Goal: Find specific page/section: Find specific page/section

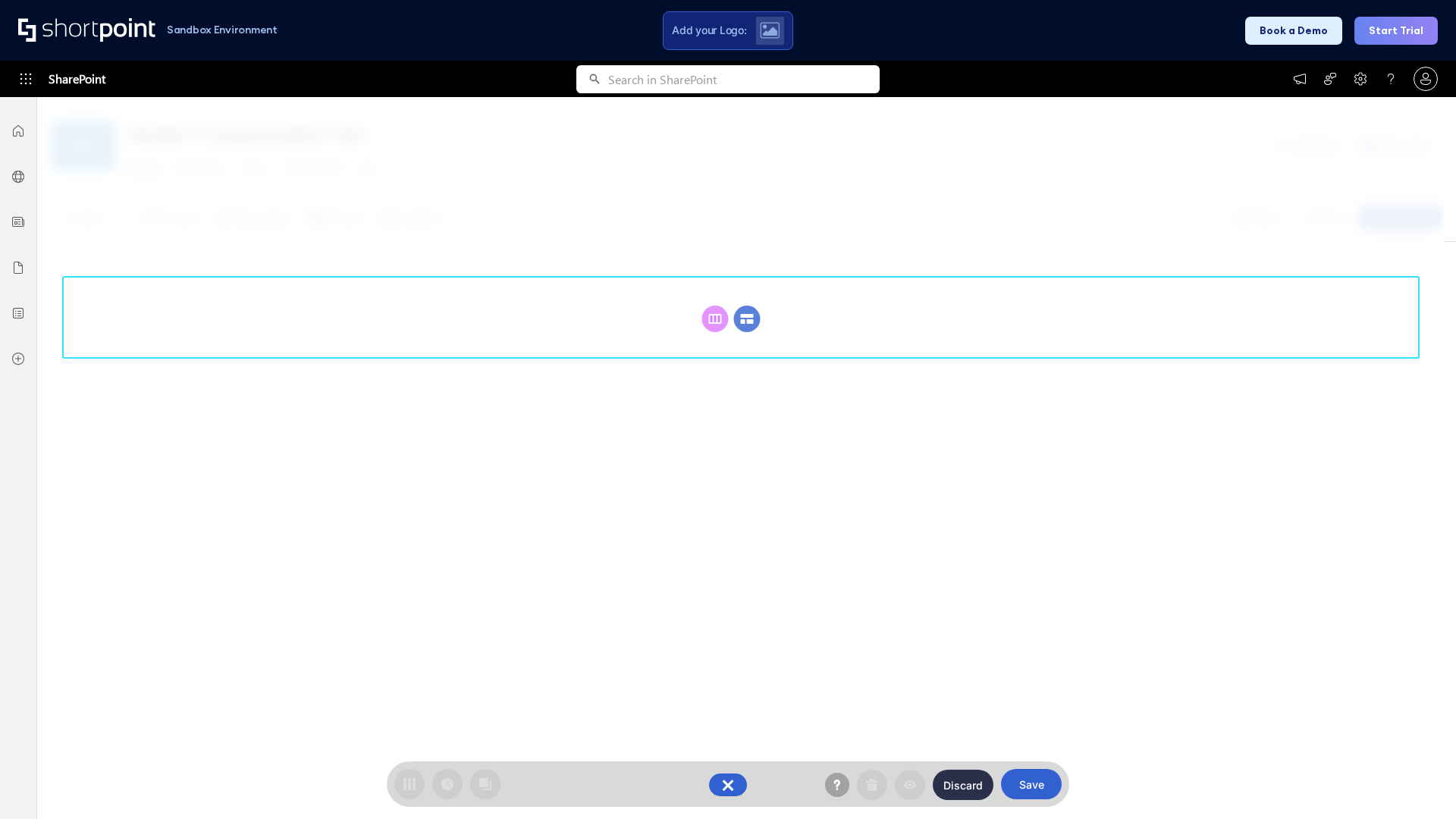
click at [747, 318] on circle at bounding box center [747, 318] width 26 height 26
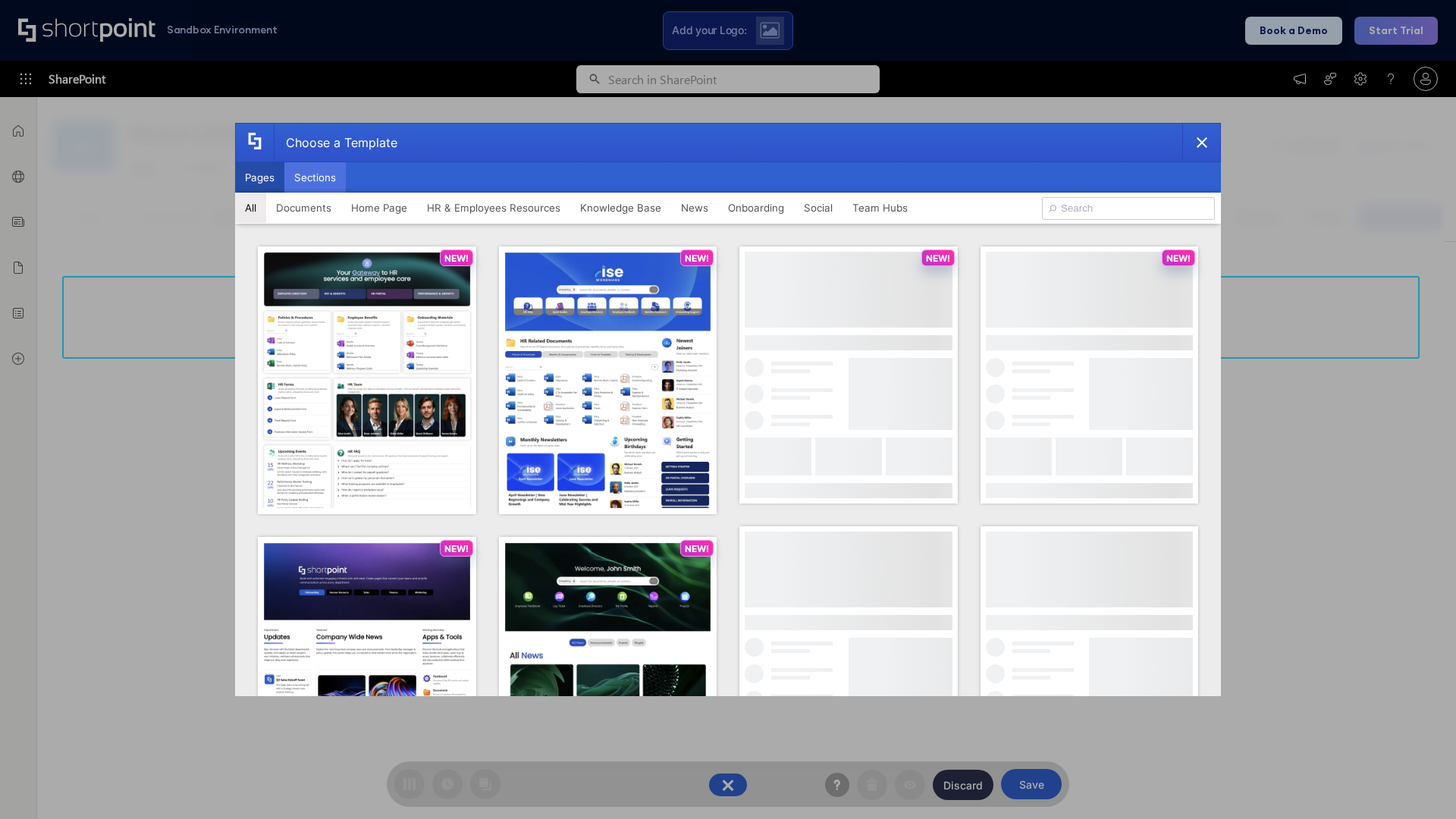
click at [315, 177] on button "Sections" at bounding box center [315, 178] width 61 height 31
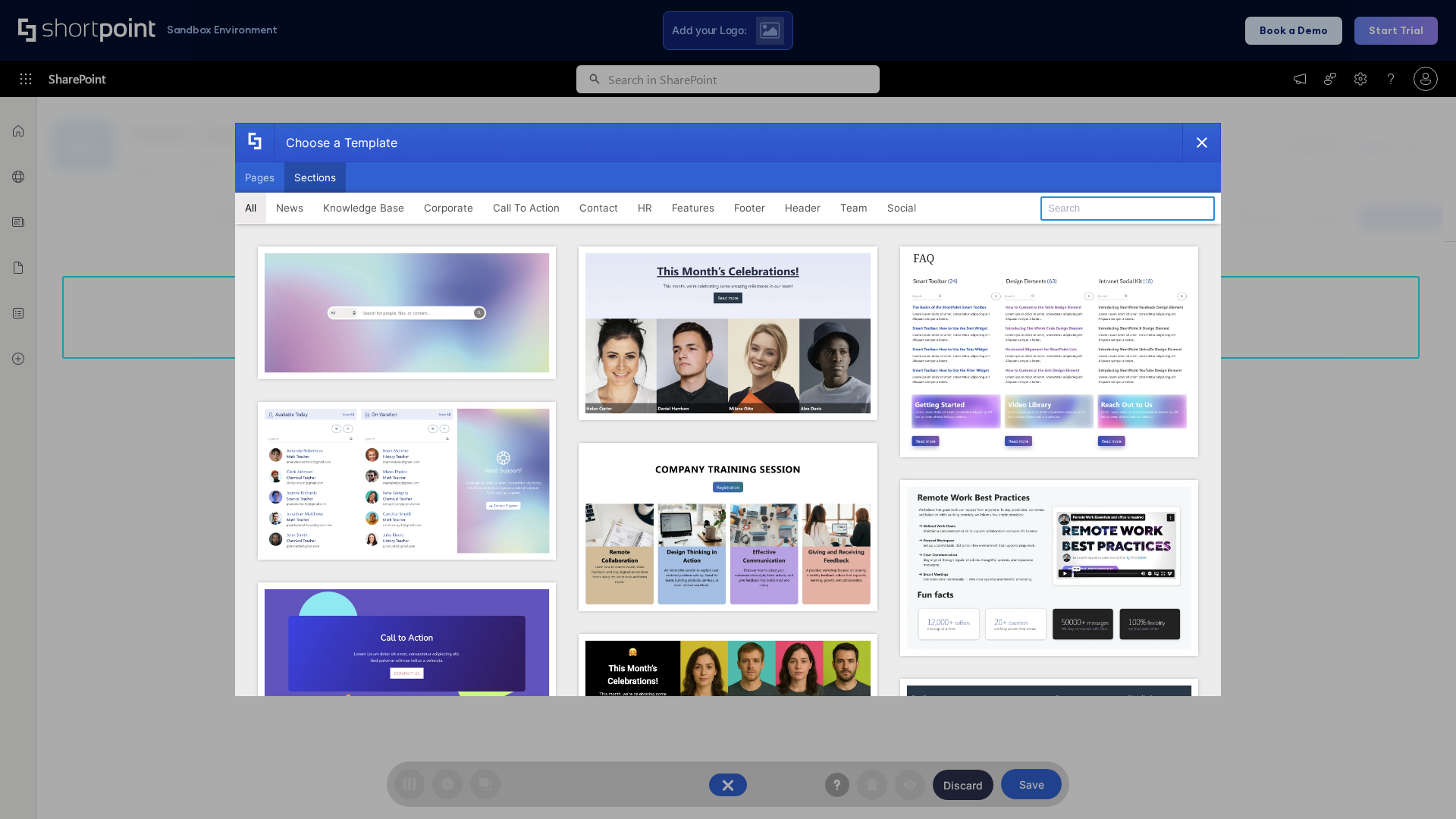
type input "Contact Us 2"
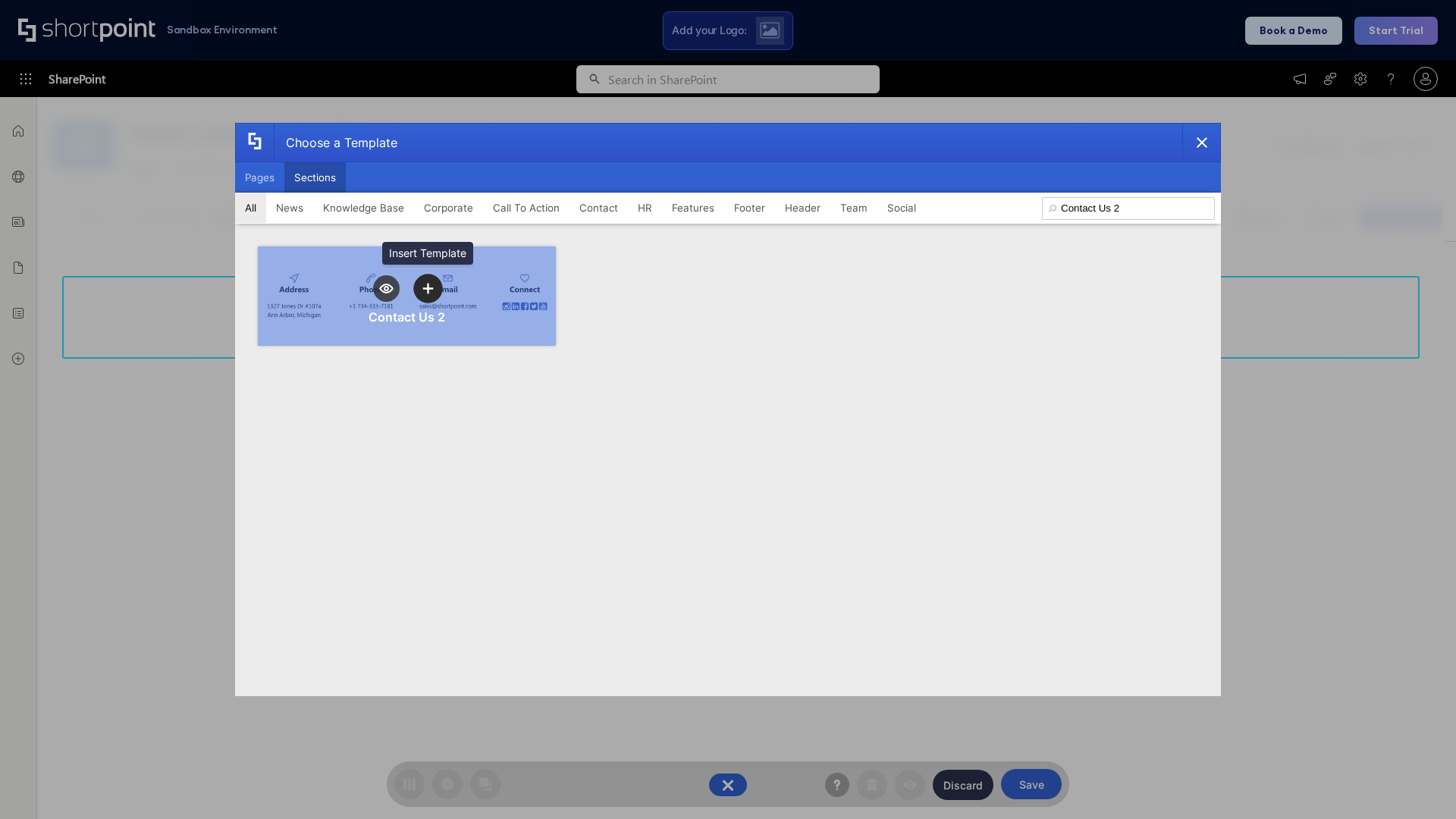
click at [427, 288] on icon "template selector" at bounding box center [427, 288] width 10 height 10
